Goal: Check status: Check status

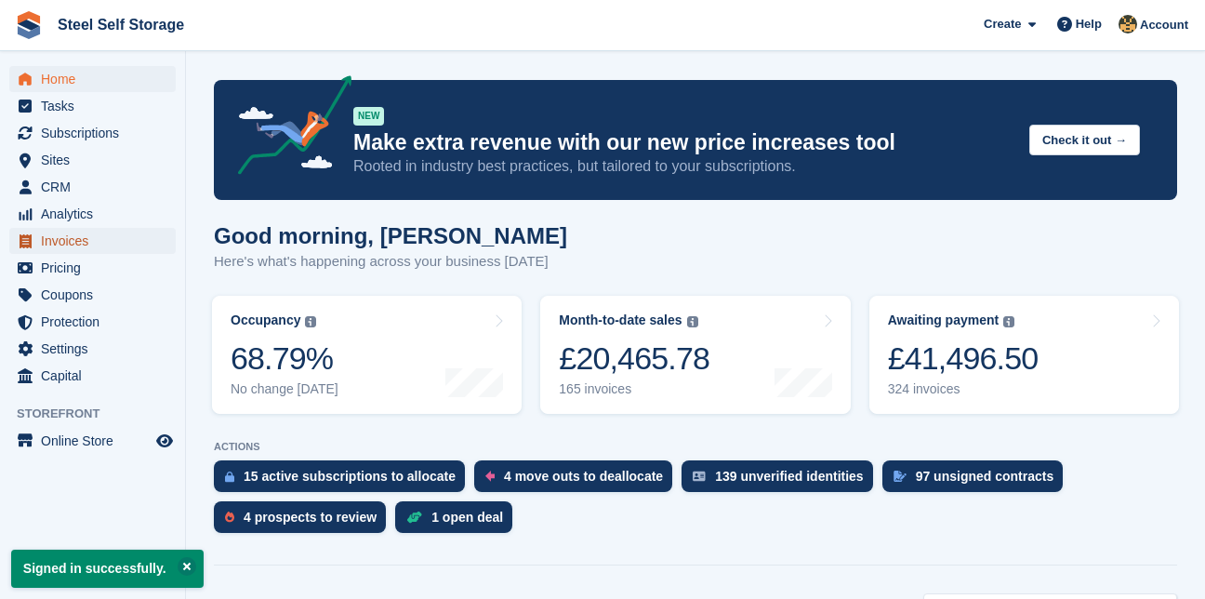
click at [80, 244] on span "Invoices" at bounding box center [97, 241] width 112 height 26
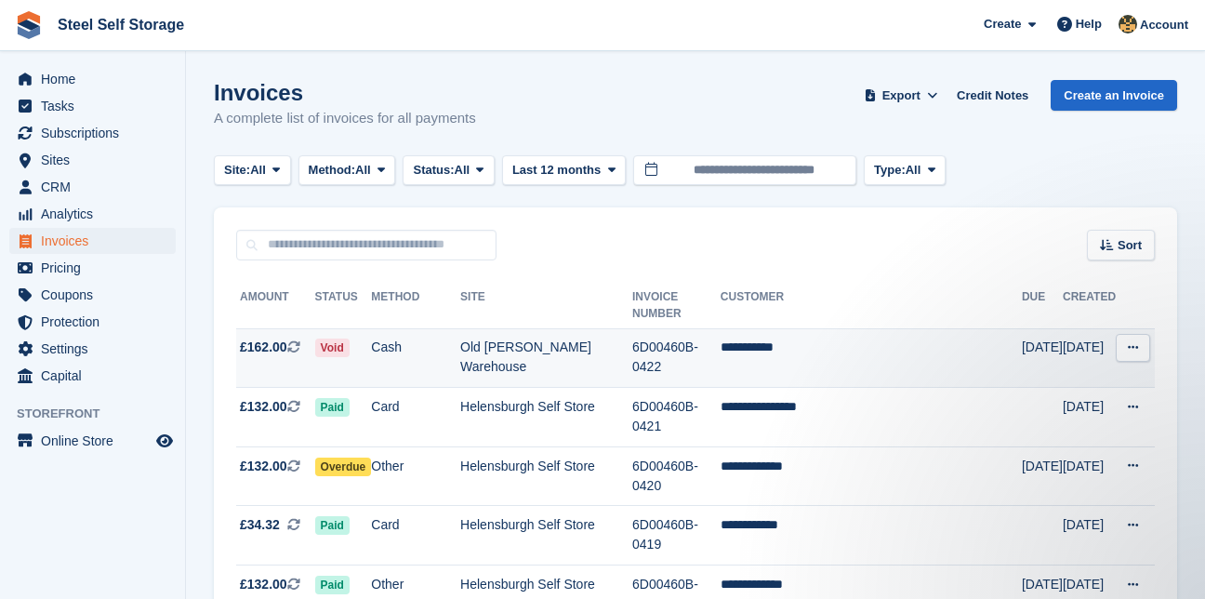
click at [497, 328] on td "Old [PERSON_NAME] Warehouse" at bounding box center [546, 357] width 172 height 59
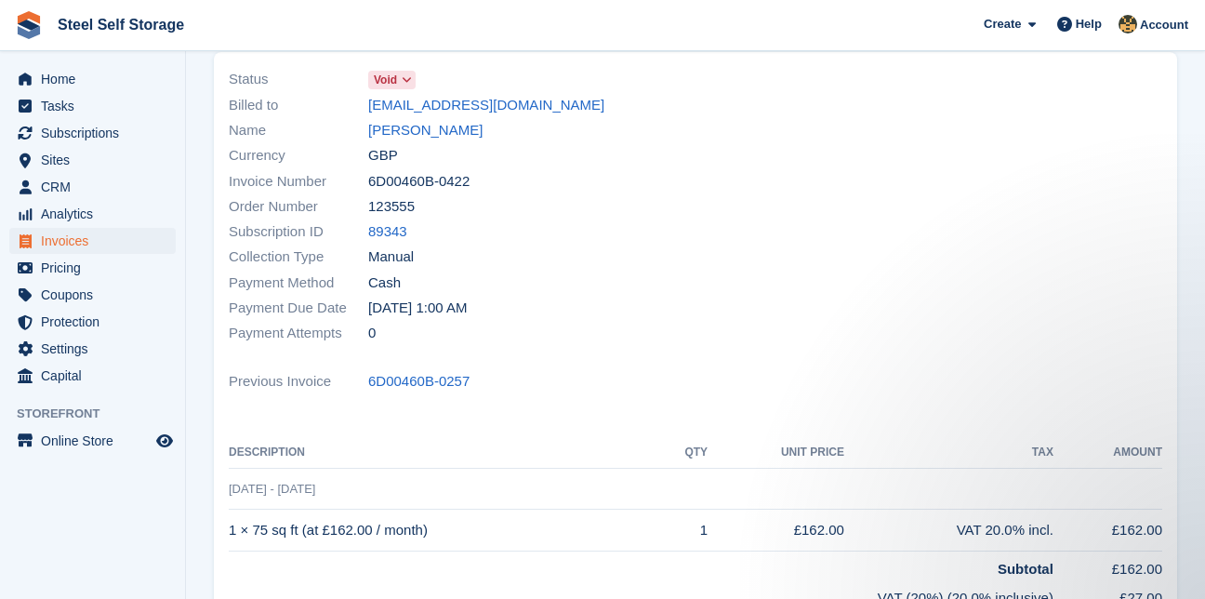
scroll to position [139, 0]
click at [69, 240] on span "Invoices" at bounding box center [97, 241] width 112 height 26
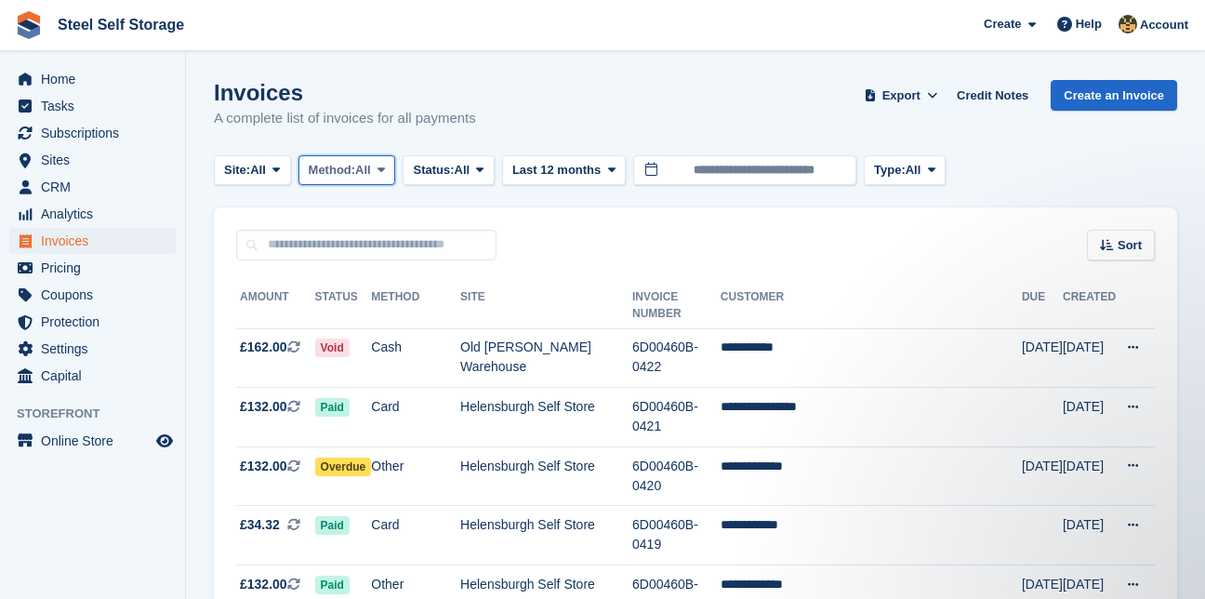
click at [389, 177] on span at bounding box center [381, 170] width 15 height 15
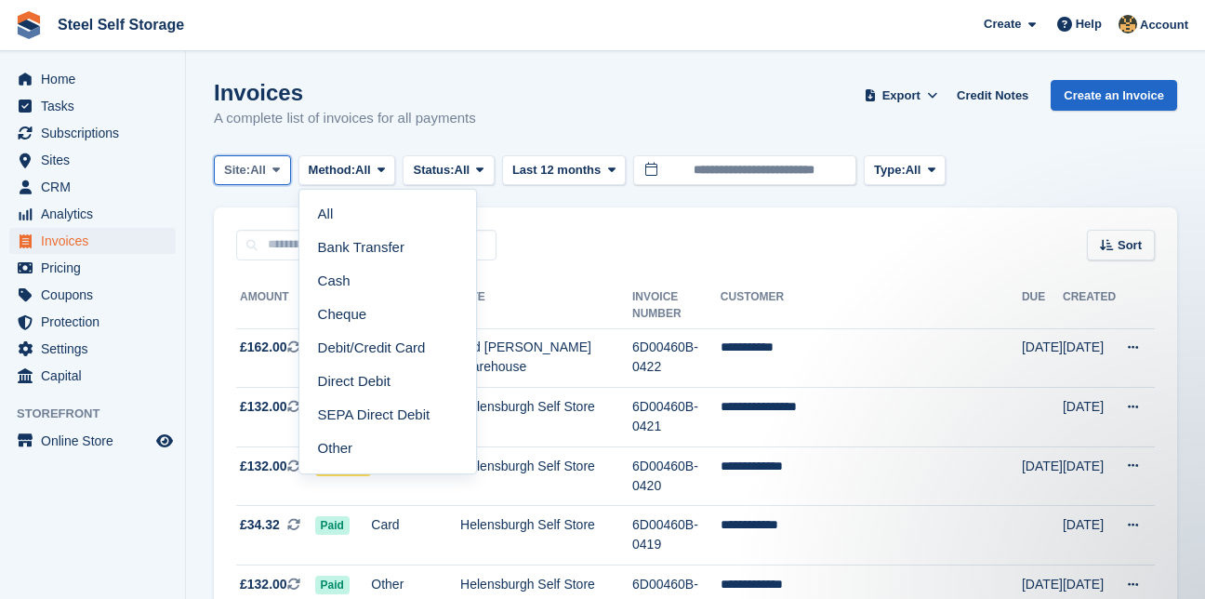
click at [284, 165] on span at bounding box center [276, 170] width 15 height 15
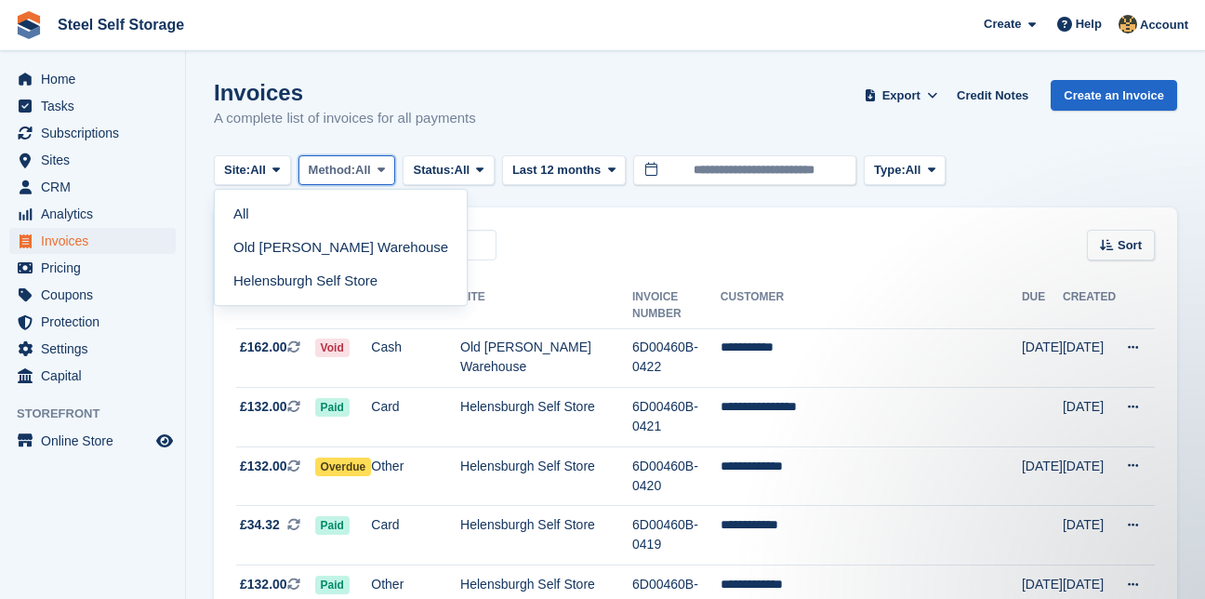
click at [370, 160] on button "Method: All" at bounding box center [347, 170] width 98 height 31
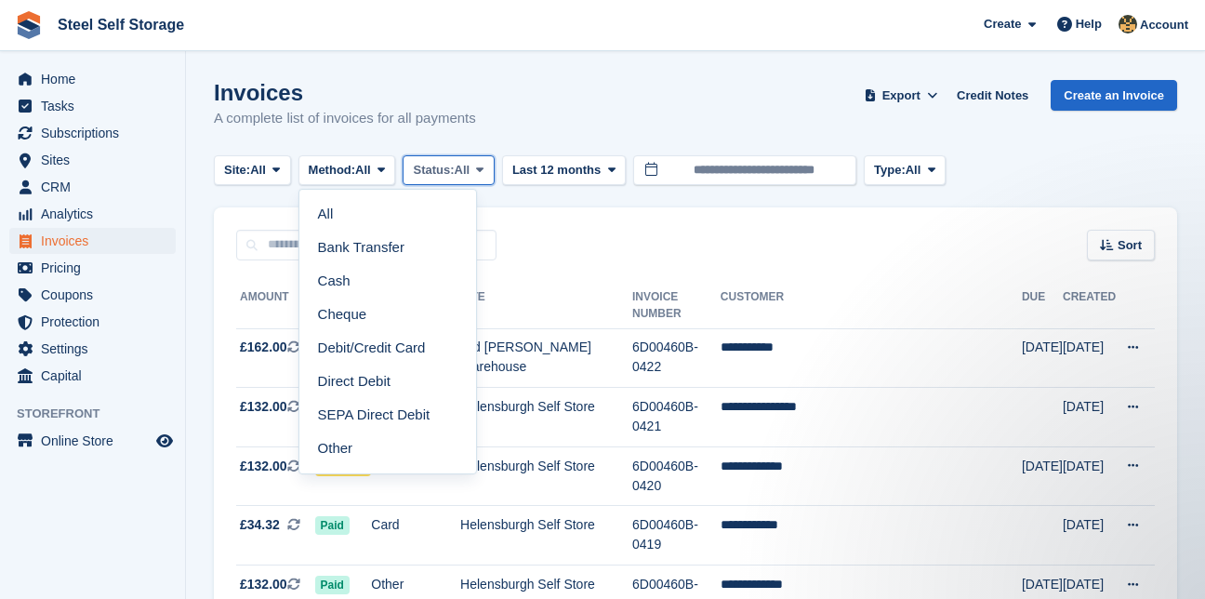
click at [443, 166] on span "Status:" at bounding box center [433, 170] width 41 height 19
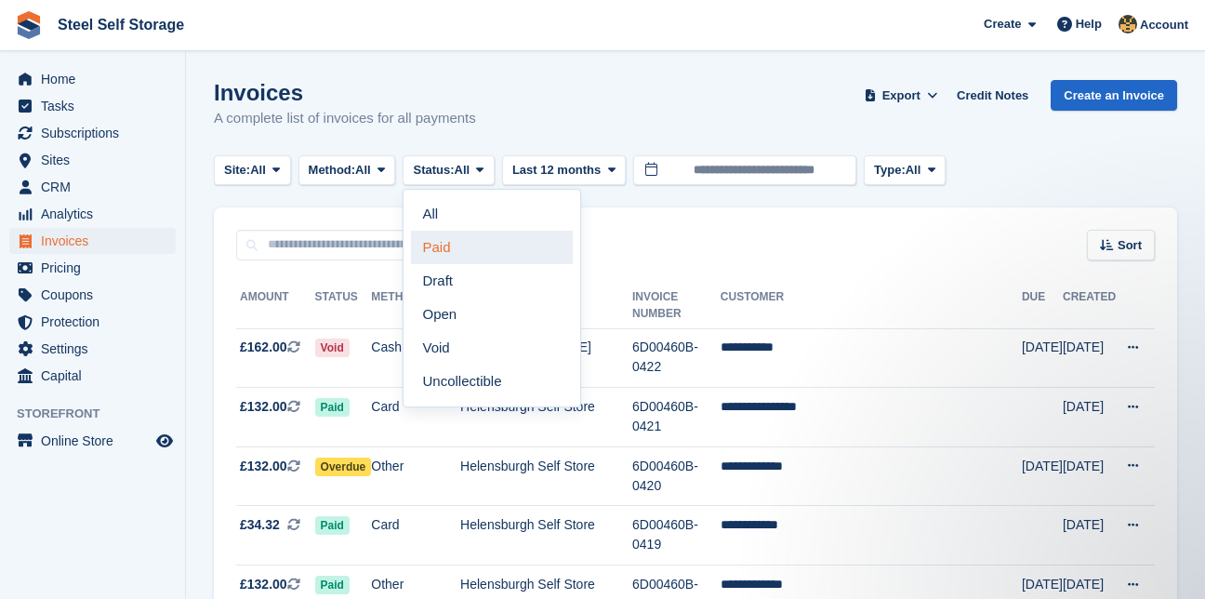
click at [452, 255] on link "Paid" at bounding box center [492, 247] width 162 height 33
